Goal: Use online tool/utility

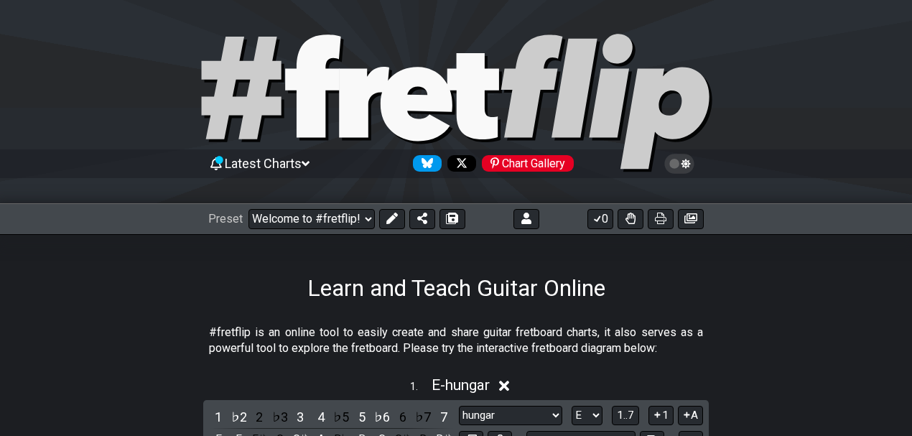
select select "E"
select select "Eb"
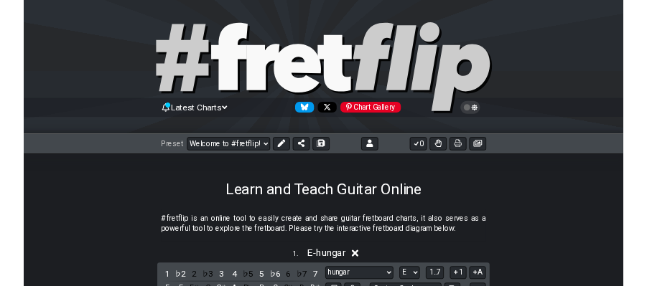
scroll to position [670, 0]
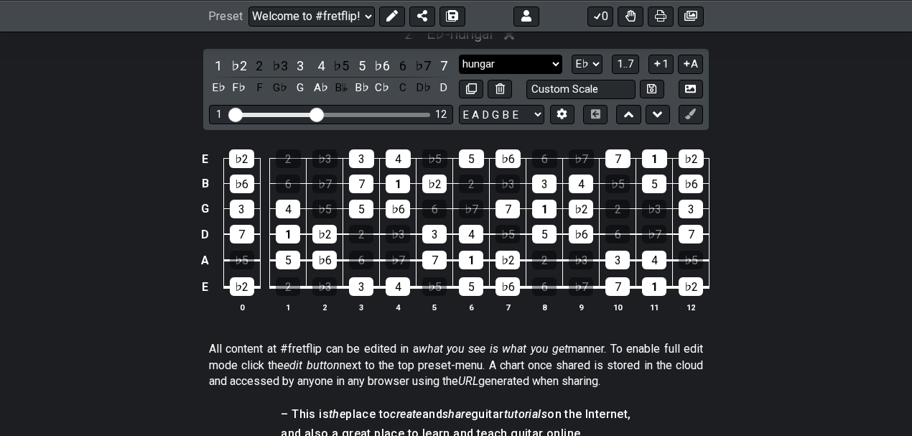
drag, startPoint x: 0, startPoint y: 0, endPoint x: 528, endPoint y: 60, distance: 531.8
click at [528, 60] on select "hungar hungar Minor Pentatonic Major Pentatonic Minor Blues Major Blues Major /…" at bounding box center [510, 64] width 103 height 19
select select "Minor / Aeolian"
click at [459, 55] on select "hungar hungar Minor Pentatonic Major Pentatonic Minor Blues Major Blues Major /…" at bounding box center [510, 64] width 103 height 19
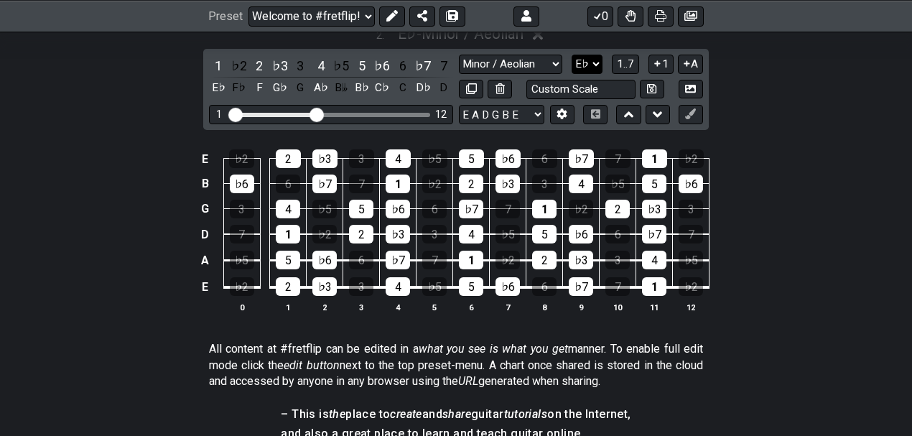
click at [590, 57] on select "A♭ A A♯ B♭ B C C♯ D♭ D D♯ E♭ E F F♯ G♭ G G♯" at bounding box center [587, 64] width 31 height 19
click at [572, 55] on select "A♭ A A♯ B♭ B C C♯ D♭ D D♯ E♭ E F F♯ G♭ G G♯" at bounding box center [587, 64] width 31 height 19
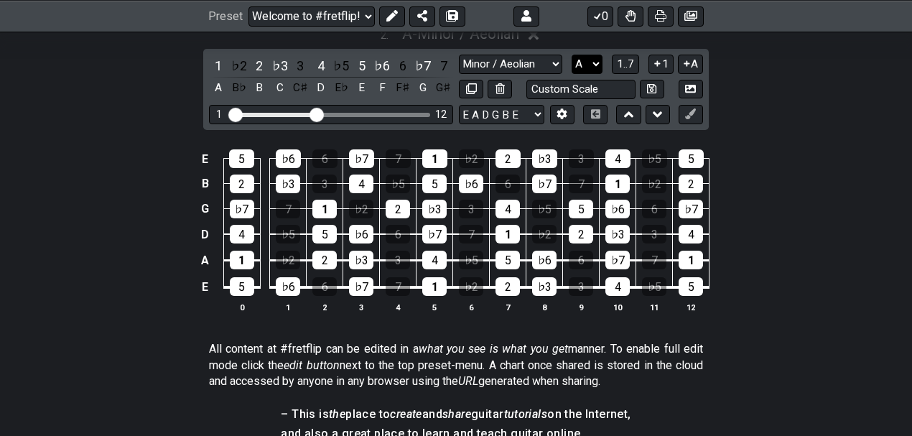
click at [592, 63] on select "A♭ A A♯ B♭ B C C♯ D♭ D D♯ E♭ E F F♯ G♭ G G♯" at bounding box center [587, 64] width 31 height 19
select select "C"
click at [572, 55] on select "A♭ A A♯ B♭ B C C♯ D♭ D D♯ E♭ E F F♯ G♭ G G♯" at bounding box center [587, 64] width 31 height 19
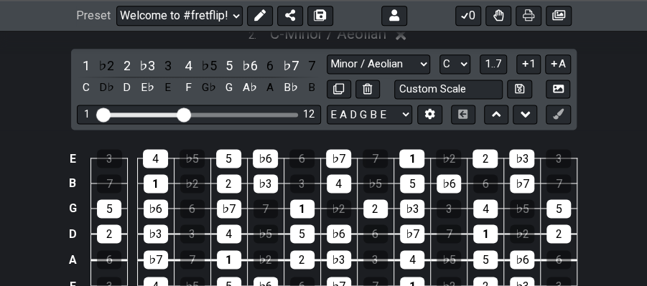
scroll to position [718, 0]
